Goal: Task Accomplishment & Management: Complete application form

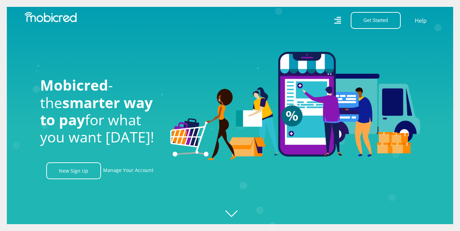
scroll to position [0, 879]
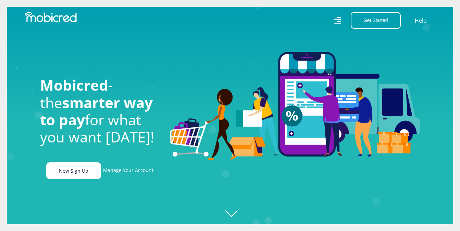
click at [70, 175] on link "New Sign Up" at bounding box center [73, 170] width 55 height 17
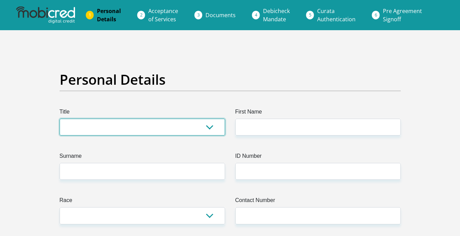
click at [215, 127] on select "Mr Ms Mrs Dr Other" at bounding box center [143, 127] width 166 height 17
select select "Mr"
click at [60, 119] on select "Mr Ms Mrs Dr Other" at bounding box center [143, 127] width 166 height 17
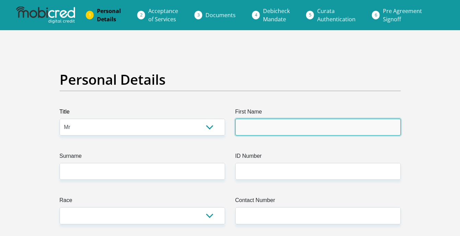
click at [271, 129] on input "First Name" at bounding box center [318, 127] width 166 height 17
type input "Jaco"
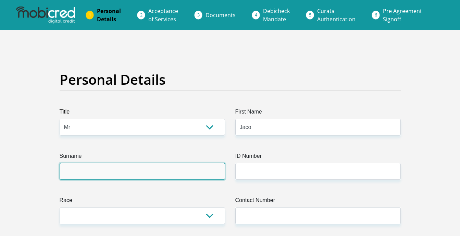
type input "Calitz"
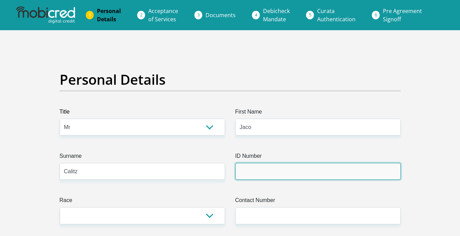
type input "7412035028083"
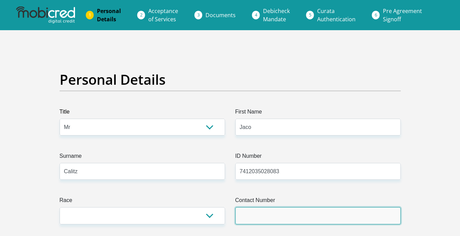
type input "0604237270"
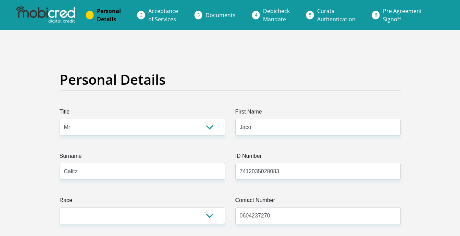
select select "ZAF"
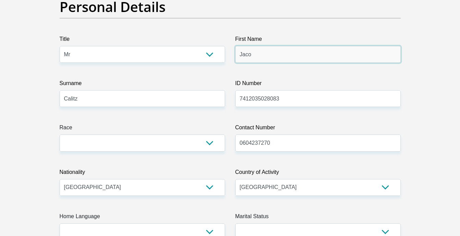
scroll to position [91, 0]
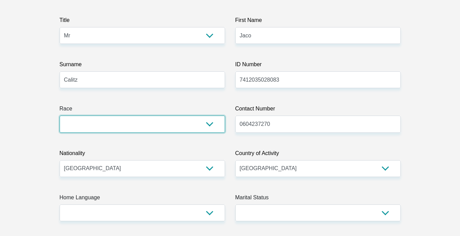
click at [195, 122] on select "Black Coloured Indian White Other" at bounding box center [143, 123] width 166 height 17
select select "4"
click at [60, 115] on select "Black Coloured Indian White Other" at bounding box center [143, 123] width 166 height 17
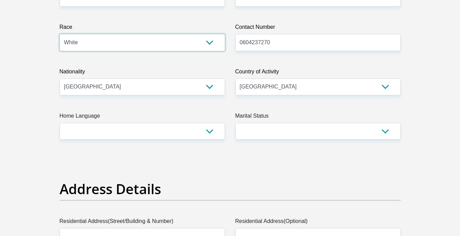
scroll to position [183, 0]
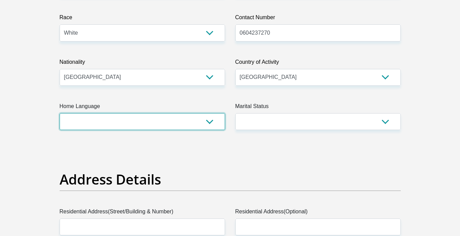
click at [210, 121] on select "Afrikaans English Sepedi South Ndebele Southern Sotho Swati Tsonga Tswana Venda…" at bounding box center [143, 121] width 166 height 17
select select "afr"
click at [60, 113] on select "Afrikaans English Sepedi South Ndebele Southern Sotho Swati Tsonga Tswana Venda…" at bounding box center [143, 121] width 166 height 17
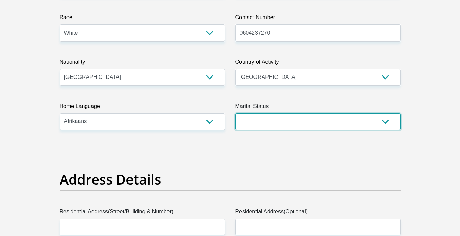
click at [311, 126] on select "Married ANC Single Divorced Widowed Married COP or Customary Law" at bounding box center [318, 121] width 166 height 17
select select "1"
click at [235, 113] on select "Married ANC Single Divorced Widowed Married COP or Customary Law" at bounding box center [318, 121] width 166 height 17
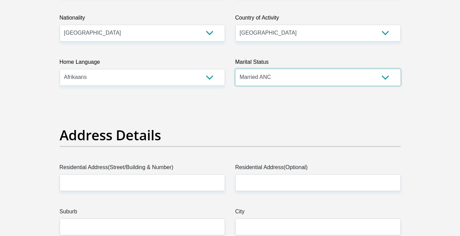
scroll to position [274, 0]
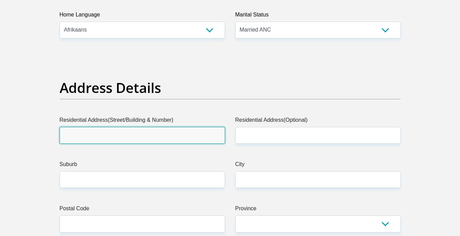
click at [181, 136] on input "Residential Address(Street/Building & Number)" at bounding box center [143, 135] width 166 height 17
click at [149, 136] on input "Residential Address(Street/Building & Number)" at bounding box center [143, 135] width 166 height 17
click at [133, 138] on input "Residential Address(Street/Building & Number)" at bounding box center [143, 135] width 166 height 17
type input "FARM LABELLA ESPERANCE 61"
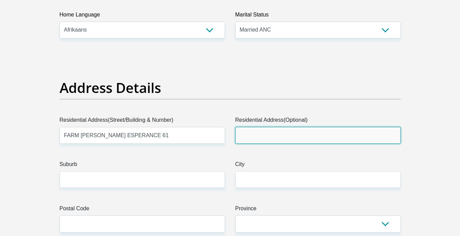
type input "PIET RETIEF"
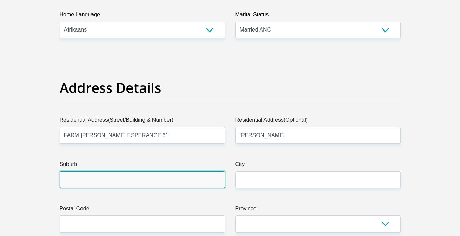
type input "PIET RETIEF"
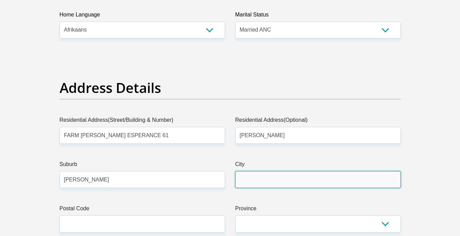
type input "PIET RETIEF"
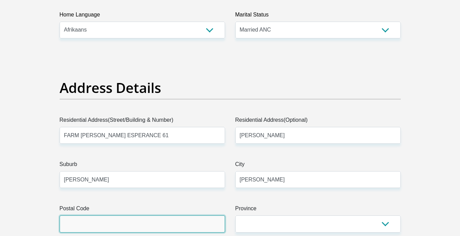
type input "4184"
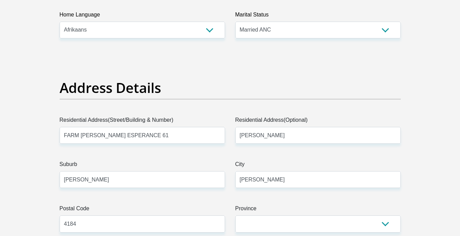
type input "jclitz@gmail.com"
type input "614184"
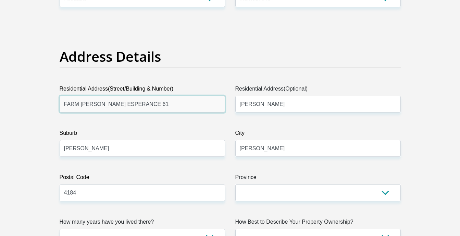
scroll to position [366, 0]
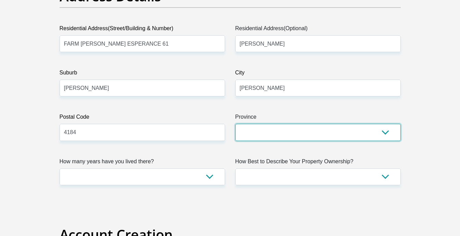
click at [269, 135] on select "Eastern Cape Free State Gauteng KwaZulu-Natal Limpopo Mpumalanga Northern Cape …" at bounding box center [318, 132] width 166 height 17
select select "Mpumalanga"
click at [235, 124] on select "Eastern Cape Free State Gauteng KwaZulu-Natal Limpopo Mpumalanga Northern Cape …" at bounding box center [318, 132] width 166 height 17
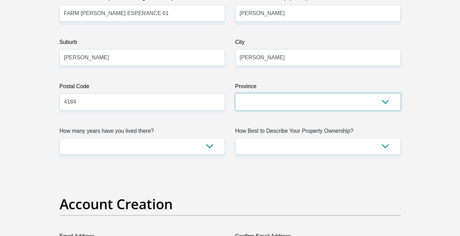
scroll to position [411, 0]
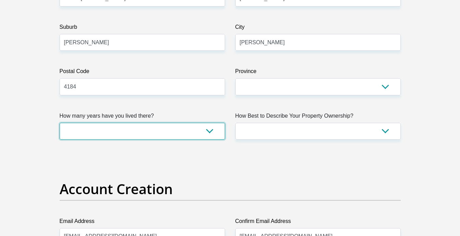
click at [204, 135] on select "less than 1 year 1-3 years 3-5 years 5+ years" at bounding box center [143, 131] width 166 height 17
select select "5"
click at [60, 123] on select "less than 1 year 1-3 years 3-5 years 5+ years" at bounding box center [143, 131] width 166 height 17
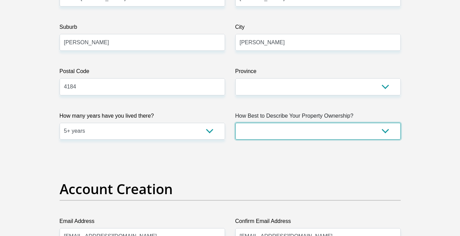
click at [310, 126] on select "Owned Rented Family Owned Company Dwelling" at bounding box center [318, 131] width 166 height 17
select select "Rented"
click at [235, 123] on select "Owned Rented Family Owned Company Dwelling" at bounding box center [318, 131] width 166 height 17
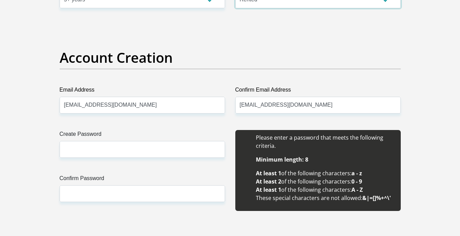
scroll to position [548, 0]
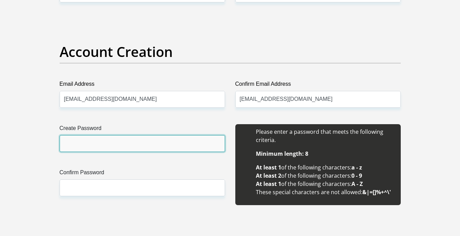
click at [93, 143] on input "Create Password" at bounding box center [143, 143] width 166 height 17
type input "Jaccal1jac@741203"
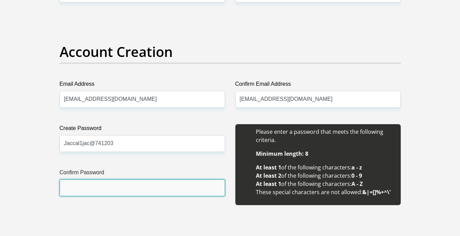
click at [86, 186] on input "Confirm Password" at bounding box center [143, 187] width 166 height 17
type input "Jaccal1jac@741203"
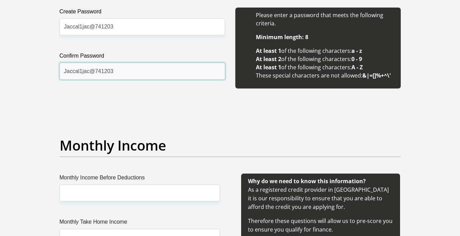
scroll to position [685, 0]
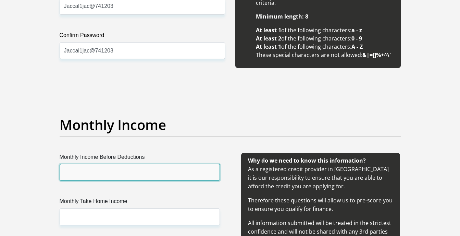
click at [112, 173] on input "Monthly Income Before Deductions" at bounding box center [140, 172] width 160 height 17
type input "103289"
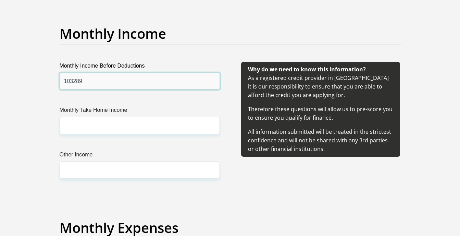
scroll to position [777, 0]
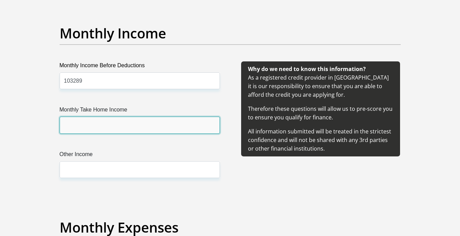
click at [85, 128] on input "Monthly Take Home Income" at bounding box center [140, 125] width 160 height 17
type input "64735"
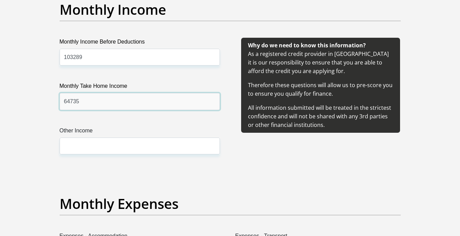
scroll to position [822, 0]
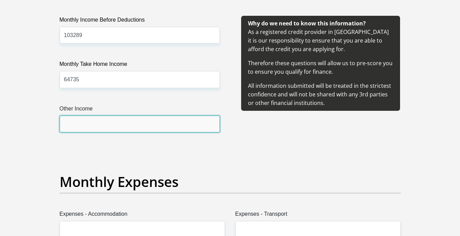
click at [96, 123] on input "Other Income" at bounding box center [140, 123] width 160 height 17
type input "0"
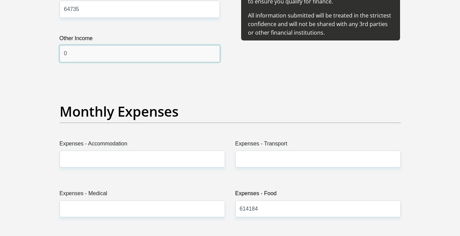
scroll to position [914, 0]
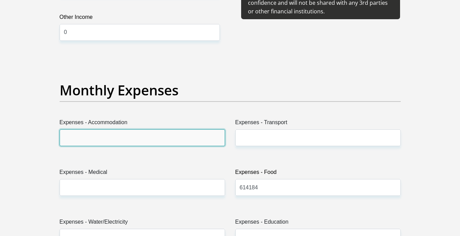
click at [86, 135] on input "Expenses - Accommodation" at bounding box center [143, 137] width 166 height 17
type input "3000"
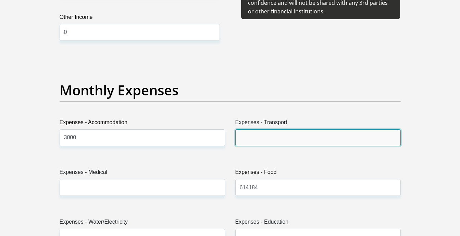
click at [252, 137] on input "Expenses - Transport" at bounding box center [318, 137] width 166 height 17
type input "2000"
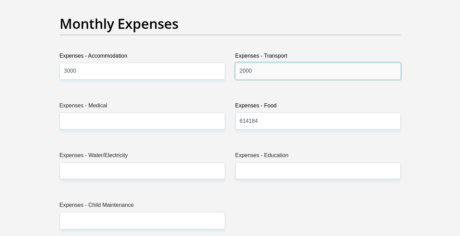
scroll to position [1005, 0]
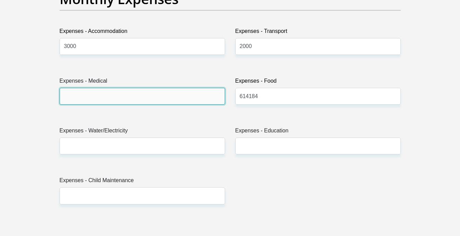
click at [71, 99] on input "Expenses - Medical" at bounding box center [143, 96] width 166 height 17
type input "3000"
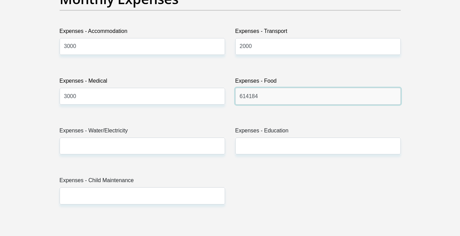
click at [268, 96] on input "614184" at bounding box center [318, 96] width 166 height 17
type input "6"
type input "4000"
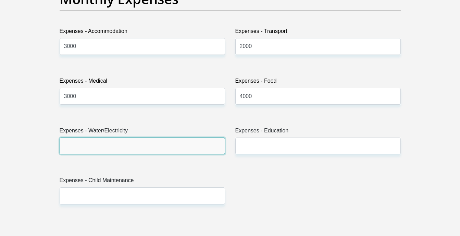
click at [105, 144] on input "Expenses - Water/Electricity" at bounding box center [143, 145] width 166 height 17
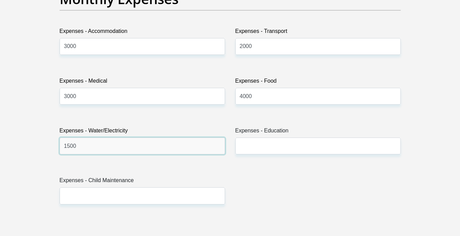
type input "1500"
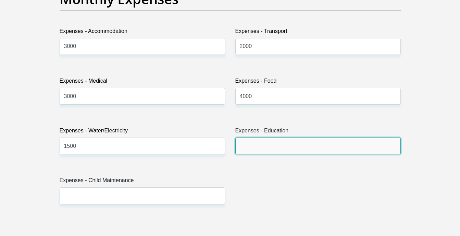
click at [243, 145] on input "Expenses - Education" at bounding box center [318, 145] width 166 height 17
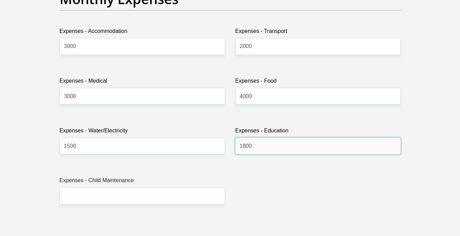
type input "1800"
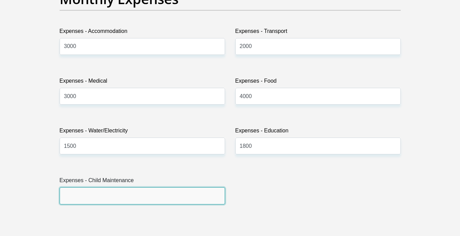
click at [96, 197] on input "Expenses - Child Maintenance" at bounding box center [143, 195] width 166 height 17
type input "0"
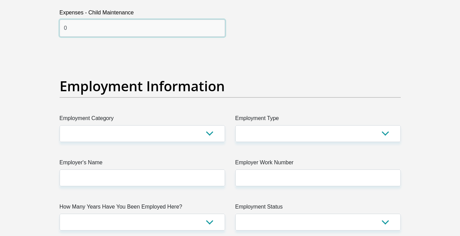
scroll to position [1188, 0]
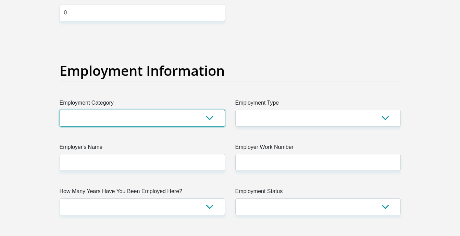
click at [156, 117] on select "AGRICULTURE ALCOHOL & TOBACCO CONSTRUCTION MATERIALS METALLURGY EQUIPMENT FOR R…" at bounding box center [143, 118] width 166 height 17
select select "6"
click at [60, 110] on select "AGRICULTURE ALCOHOL & TOBACCO CONSTRUCTION MATERIALS METALLURGY EQUIPMENT FOR R…" at bounding box center [143, 118] width 166 height 17
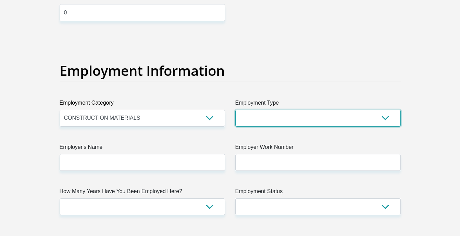
click at [273, 115] on select "College/Lecturer Craft Seller Creative Driver Executive Farmer Forces - Non Com…" at bounding box center [318, 118] width 166 height 17
select select "Manager"
click at [235, 110] on select "College/Lecturer Craft Seller Creative Driver Executive Farmer Forces - Non Com…" at bounding box center [318, 118] width 166 height 17
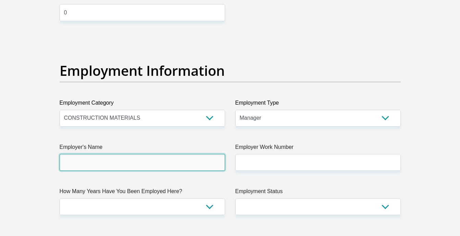
click at [143, 164] on input "Employer's Name" at bounding box center [143, 162] width 166 height 17
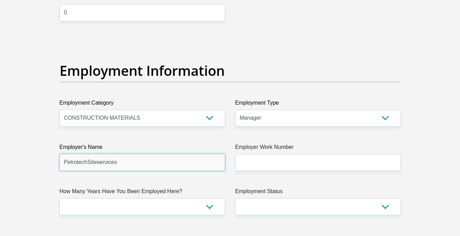
type input "PetrotechSiteservices"
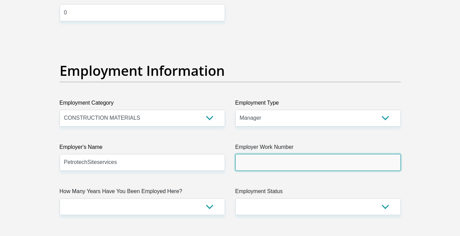
click at [267, 161] on input "Employer Work Number" at bounding box center [318, 162] width 166 height 17
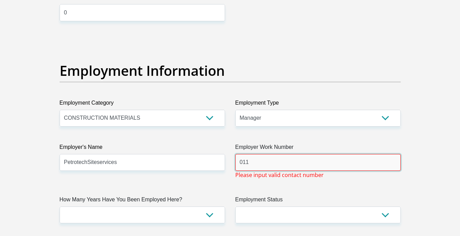
type input "0118676178"
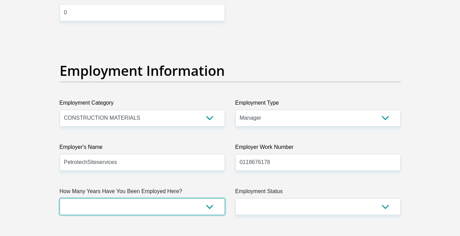
click at [126, 207] on select "less than 1 year 1-3 years 3-5 years 5+ years" at bounding box center [143, 206] width 166 height 17
select select "60"
click at [60, 198] on select "less than 1 year 1-3 years 3-5 years 5+ years" at bounding box center [143, 206] width 166 height 17
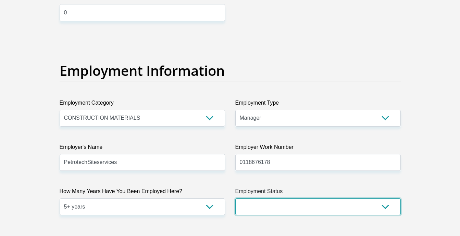
click at [274, 207] on select "Permanent/Full-time Part-time/Casual Contract Worker Self-Employed Housewife Re…" at bounding box center [318, 206] width 166 height 17
select select "3"
click at [235, 198] on select "Permanent/Full-time Part-time/Casual Contract Worker Self-Employed Housewife Re…" at bounding box center [318, 206] width 166 height 17
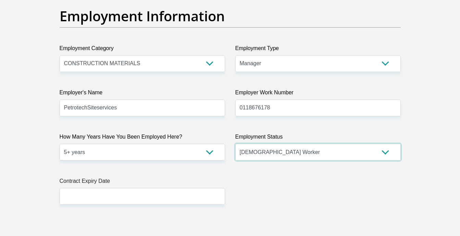
scroll to position [1325, 0]
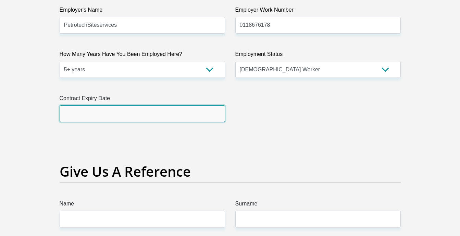
click at [146, 120] on input "text" at bounding box center [143, 113] width 166 height 17
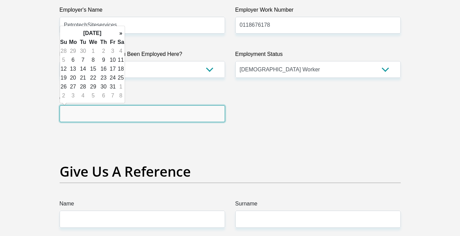
type input "2027/02/28"
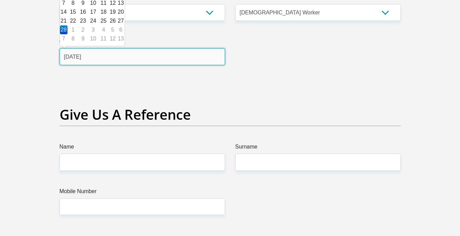
scroll to position [1416, 0]
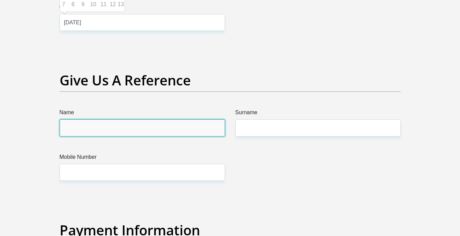
click at [95, 130] on input "Name" at bounding box center [143, 127] width 166 height 17
type input "d"
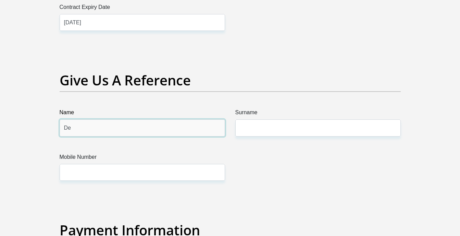
type input "Deon"
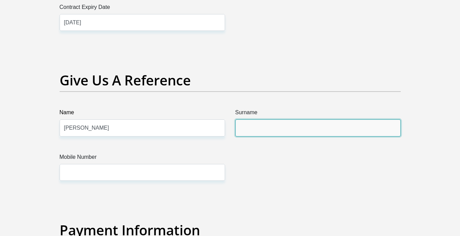
click at [262, 123] on input "Surname" at bounding box center [318, 127] width 166 height 17
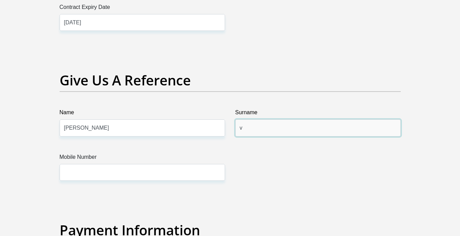
type input "van der Lith"
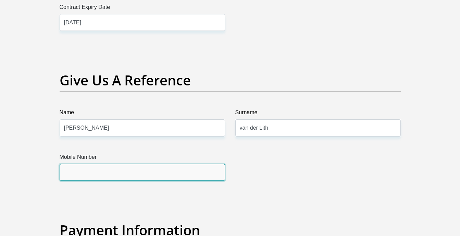
click at [104, 174] on input "Mobile Number" at bounding box center [143, 172] width 166 height 17
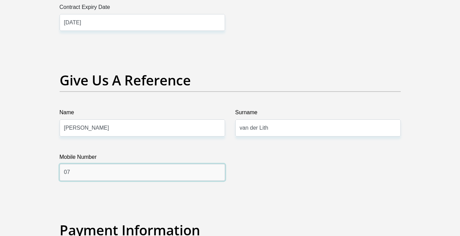
type input "0721549580"
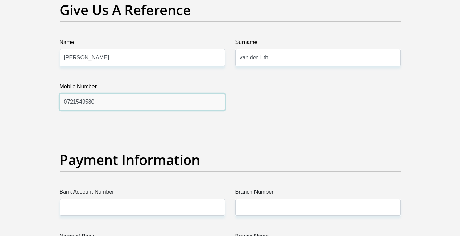
scroll to position [1553, 0]
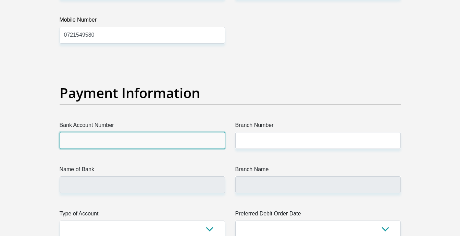
click at [164, 142] on input "Bank Account Number" at bounding box center [143, 140] width 166 height 17
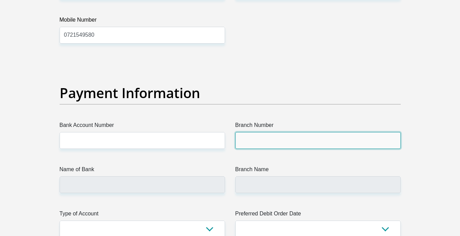
click at [291, 138] on input "Branch Number" at bounding box center [318, 140] width 166 height 17
type input "051001"
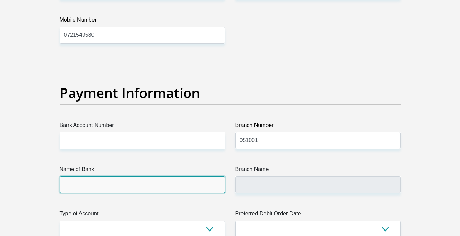
click at [130, 187] on input "Name of Bank" at bounding box center [143, 184] width 166 height 17
type input "STANDARD BANK"
type input "STANDARD BANK SOUTH AFRICA"
click at [130, 187] on input "STANDARD BANK" at bounding box center [143, 184] width 166 height 17
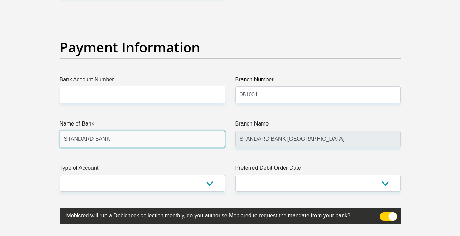
scroll to position [1599, 0]
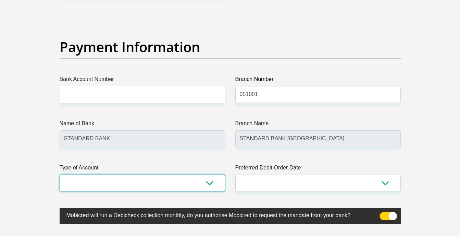
click at [185, 179] on select "Cheque Savings" at bounding box center [143, 182] width 166 height 17
select select "CUR"
click at [60, 174] on select "Cheque Savings" at bounding box center [143, 182] width 166 height 17
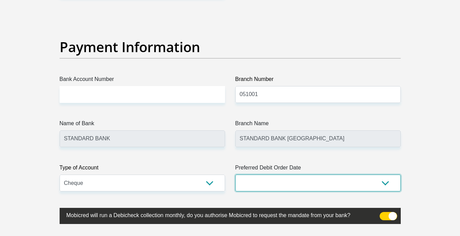
click at [304, 185] on select "1st 2nd 3rd 4th 5th 7th 18th 19th 20th 21st 22nd 23rd 24th 25th 26th 27th 28th …" at bounding box center [318, 182] width 166 height 17
select select "28"
click at [235, 174] on select "1st 2nd 3rd 4th 5th 7th 18th 19th 20th 21st 22nd 23rd 24th 25th 26th 27th 28th …" at bounding box center [318, 182] width 166 height 17
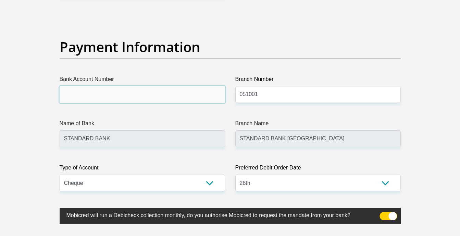
click at [81, 94] on input "Bank Account Number" at bounding box center [143, 94] width 166 height 17
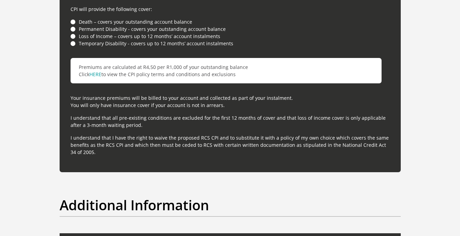
scroll to position [2147, 0]
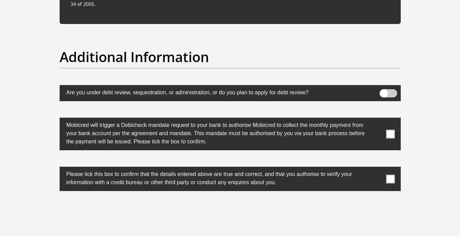
type input "372035868"
click at [387, 91] on span at bounding box center [388, 93] width 17 height 8
click at [384, 91] on input "checkbox" at bounding box center [384, 91] width 0 height 0
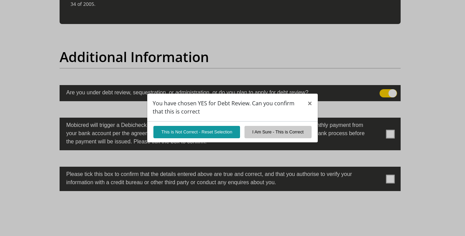
click at [388, 92] on div "You have chosen YES for Debt Review. Can you confirm that this is correct × Thi…" at bounding box center [232, 118] width 465 height 236
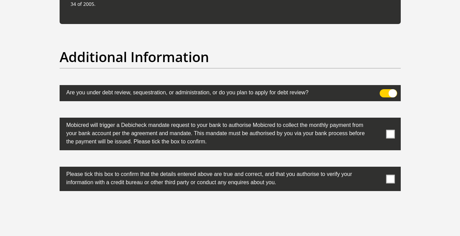
click at [384, 96] on span at bounding box center [388, 93] width 17 height 8
click at [384, 91] on input "checkbox" at bounding box center [384, 91] width 0 height 0
click at [390, 132] on span at bounding box center [390, 134] width 9 height 9
click at [377, 119] on input "checkbox" at bounding box center [377, 119] width 0 height 0
click at [390, 181] on span at bounding box center [390, 178] width 9 height 9
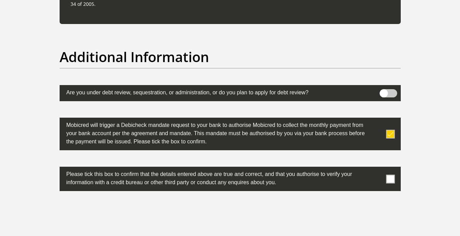
click at [377, 168] on input "checkbox" at bounding box center [377, 168] width 0 height 0
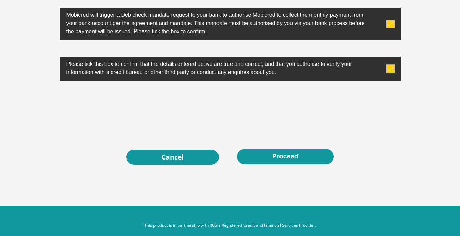
scroll to position [2267, 0]
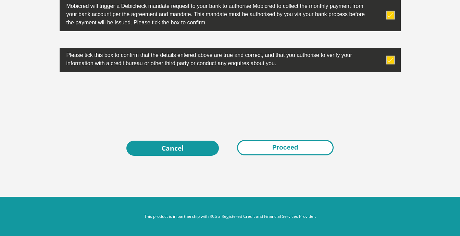
click at [286, 144] on button "Proceed" at bounding box center [285, 147] width 97 height 15
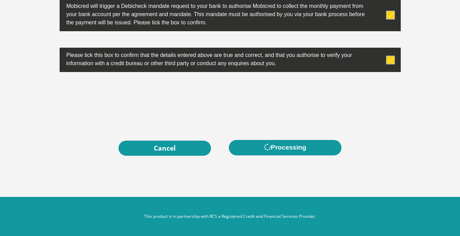
scroll to position [0, 0]
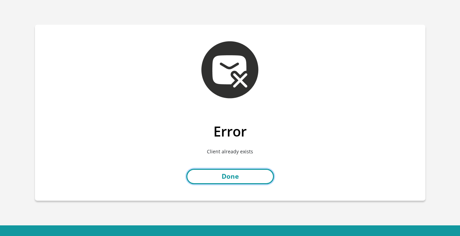
click at [224, 181] on link "Done" at bounding box center [230, 176] width 88 height 15
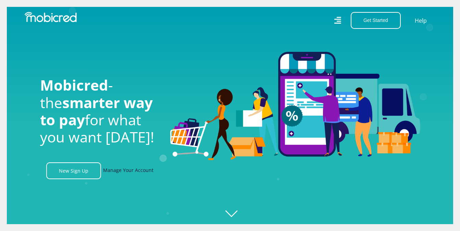
scroll to position [0, 488]
click at [142, 176] on link "Manage Your Account" at bounding box center [128, 170] width 50 height 17
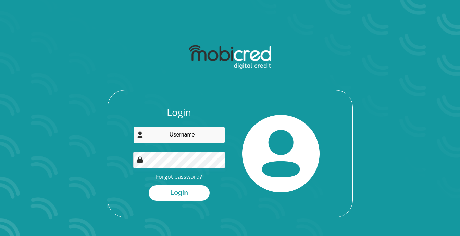
click at [165, 138] on input "email" at bounding box center [179, 134] width 92 height 17
type input "[EMAIL_ADDRESS][DOMAIN_NAME]"
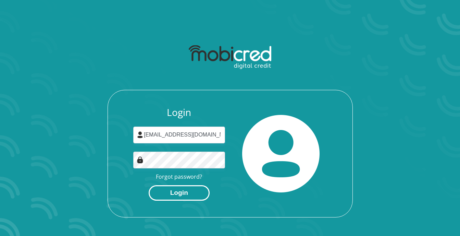
click at [177, 189] on button "Login" at bounding box center [179, 192] width 61 height 15
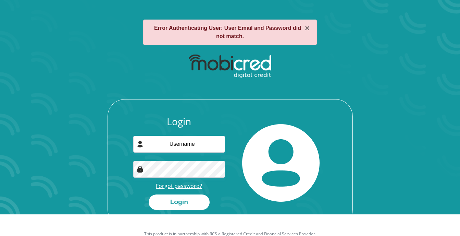
scroll to position [39, 0]
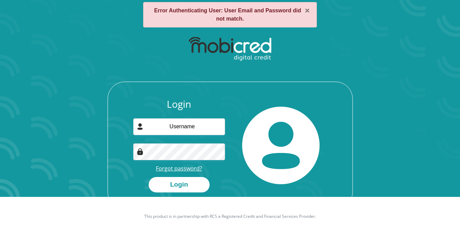
click at [176, 165] on link "Forgot password?" at bounding box center [179, 168] width 46 height 8
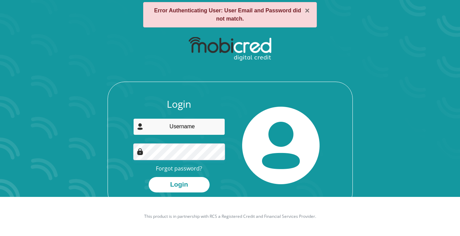
click at [184, 130] on input "email" at bounding box center [179, 126] width 92 height 17
type input "[EMAIL_ADDRESS][DOMAIN_NAME]"
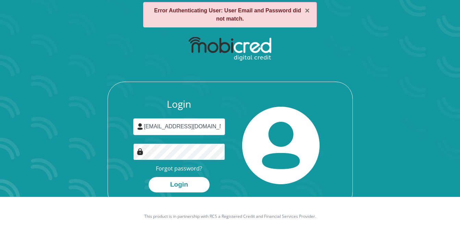
scroll to position [0, 0]
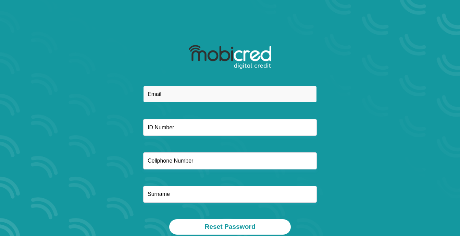
click at [167, 89] on input "email" at bounding box center [230, 94] width 174 height 17
type input "[EMAIL_ADDRESS][DOMAIN_NAME]"
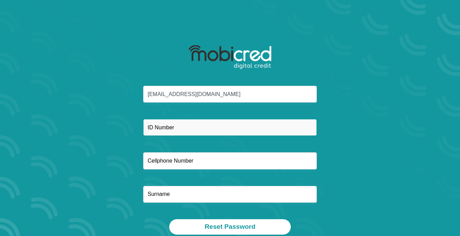
type input "0721549580"
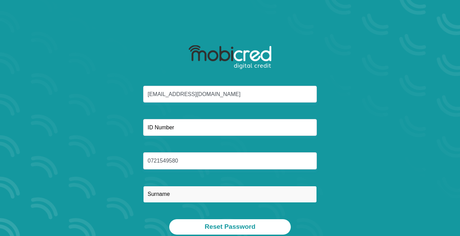
type input "van der Lith"
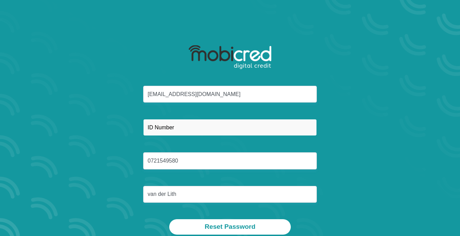
click at [180, 128] on input "text" at bounding box center [230, 127] width 174 height 17
type input "7"
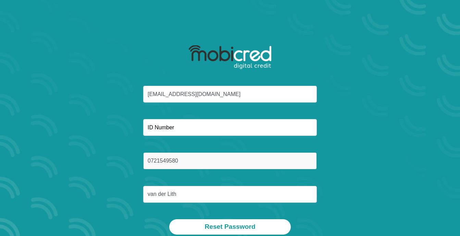
click at [200, 159] on input "0721549580" at bounding box center [230, 160] width 174 height 17
type input "0"
click at [200, 159] on input "text" at bounding box center [230, 160] width 174 height 17
type input "0604237270"
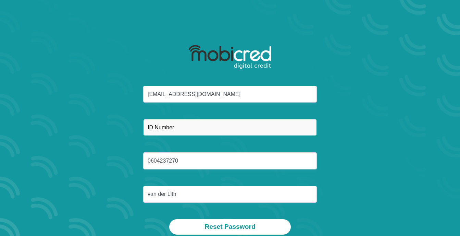
type input "7412035028083"
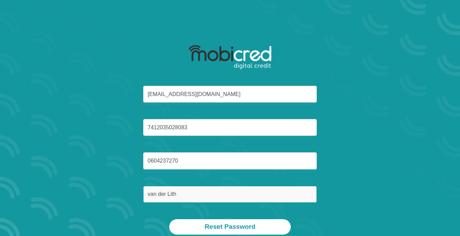
click at [181, 193] on input "van der Lith" at bounding box center [230, 194] width 174 height 17
type input "Calitz"
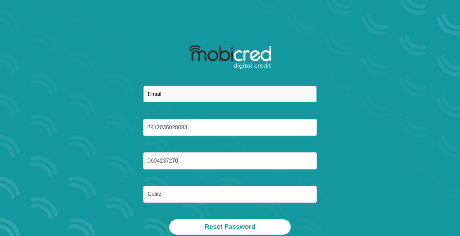
type input "[EMAIL_ADDRESS][DOMAIN_NAME]"
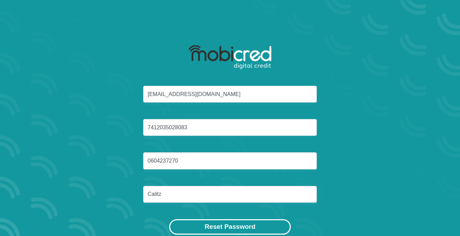
click at [228, 226] on button "Reset Password" at bounding box center [229, 226] width 121 height 15
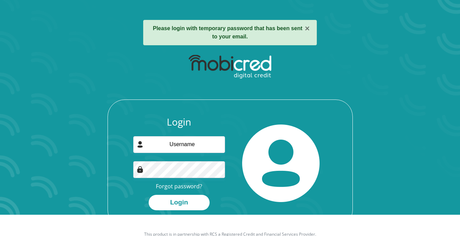
scroll to position [39, 0]
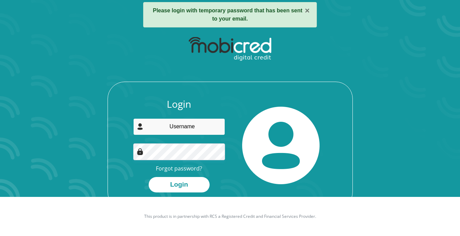
click at [180, 130] on input "email" at bounding box center [179, 126] width 92 height 17
type input "Jaccal1jac"
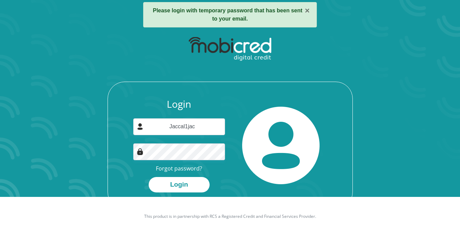
click at [140, 150] on img at bounding box center [140, 151] width 7 height 7
click at [149, 177] on button "Login" at bounding box center [179, 184] width 61 height 15
click at [194, 125] on input "Jaccal1jac" at bounding box center [179, 126] width 92 height 17
click at [216, 126] on input "Jaccal1jac" at bounding box center [179, 126] width 92 height 17
drag, startPoint x: 216, startPoint y: 126, endPoint x: 137, endPoint y: 129, distance: 78.8
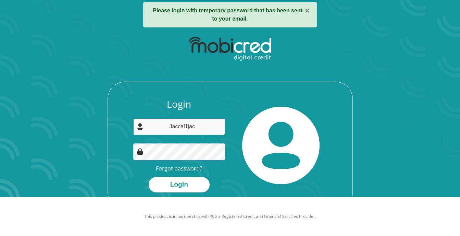
click at [137, 129] on div "Jaccal1jac" at bounding box center [179, 126] width 92 height 17
click at [197, 128] on input "Jaccal1jac" at bounding box center [179, 126] width 92 height 17
drag, startPoint x: 194, startPoint y: 127, endPoint x: 156, endPoint y: 133, distance: 38.5
click at [156, 133] on input "Jaccal1jac" at bounding box center [179, 126] width 92 height 17
click at [185, 127] on input "email" at bounding box center [179, 126] width 92 height 17
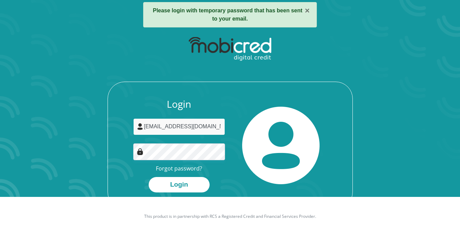
type input "jclitz@gmail.com"
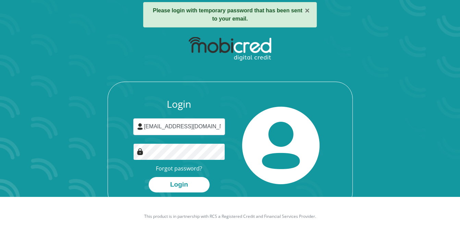
click at [140, 151] on div at bounding box center [179, 151] width 92 height 17
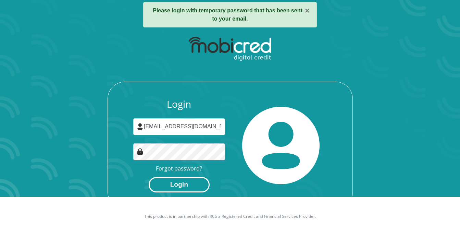
click at [188, 188] on button "Login" at bounding box center [179, 184] width 61 height 15
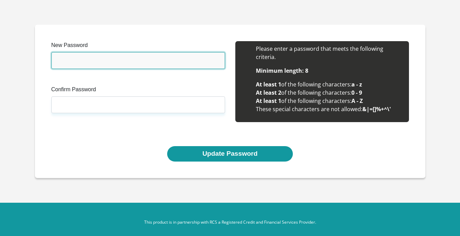
click at [73, 58] on input "New Password" at bounding box center [138, 60] width 174 height 17
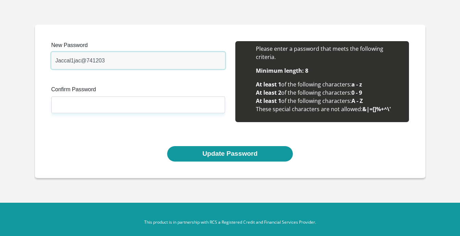
type input "Jaccal1jac@741203"
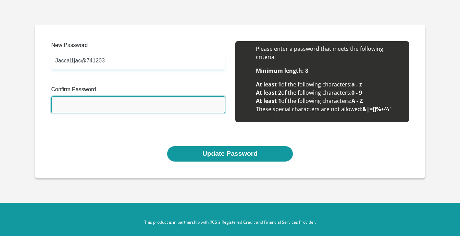
click at [68, 99] on input "Confirm Password" at bounding box center [138, 104] width 174 height 17
type input "Jaccal1jac@741203"
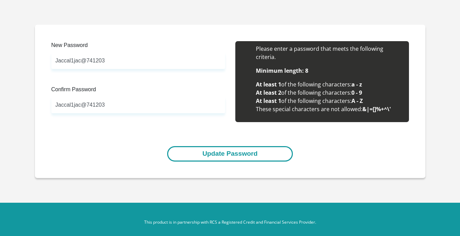
click at [216, 153] on button "Update Password" at bounding box center [230, 153] width 126 height 15
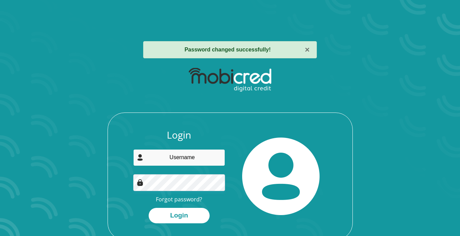
click at [181, 162] on input "email" at bounding box center [179, 157] width 92 height 17
type input "[EMAIL_ADDRESS][DOMAIN_NAME]"
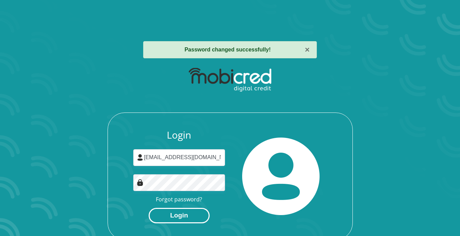
click at [171, 212] on button "Login" at bounding box center [179, 215] width 61 height 15
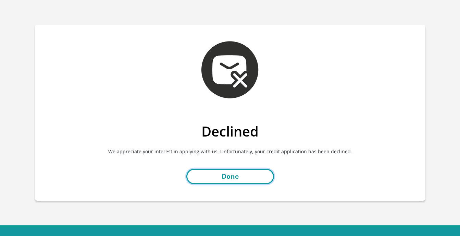
click at [222, 170] on link "Done" at bounding box center [230, 176] width 88 height 15
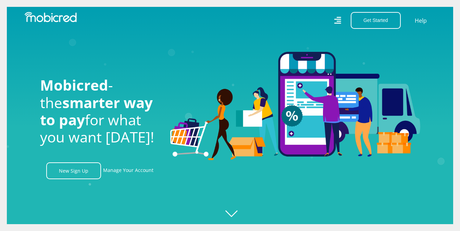
scroll to position [0, 488]
